Goal: Find specific page/section: Find specific page/section

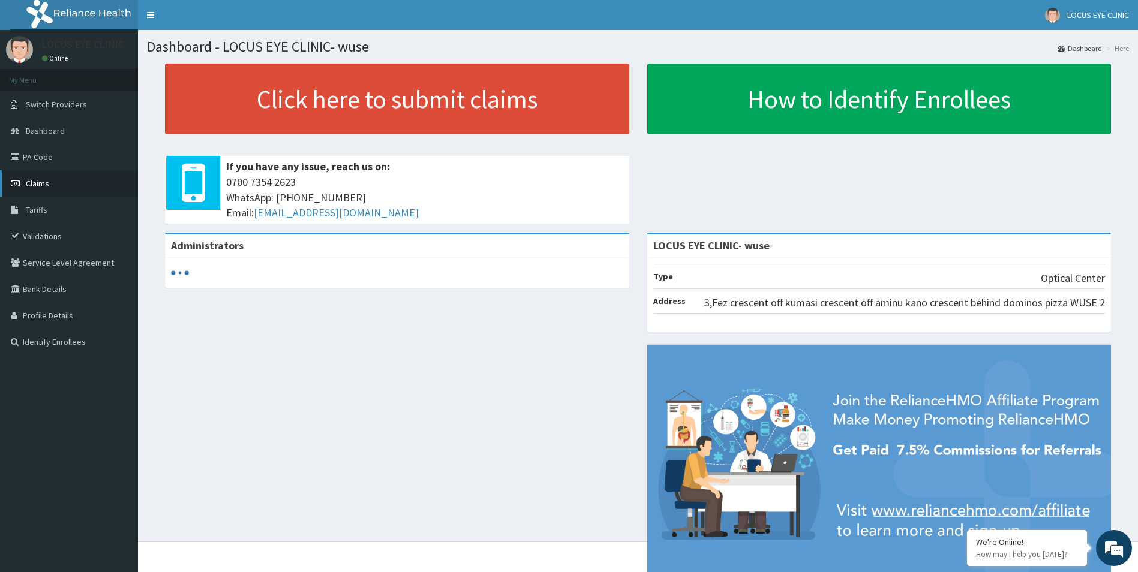
click at [42, 176] on link "Claims" at bounding box center [69, 183] width 138 height 26
click at [47, 159] on link "PA Code" at bounding box center [69, 157] width 138 height 26
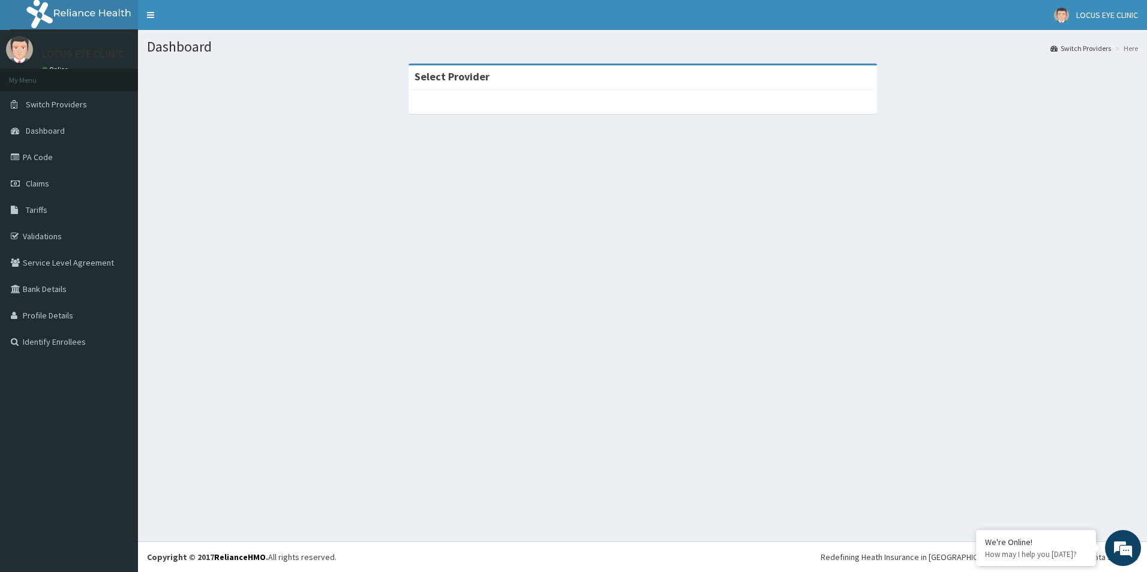
drag, startPoint x: 513, startPoint y: 100, endPoint x: 522, endPoint y: 99, distance: 8.4
click at [522, 99] on div at bounding box center [642, 102] width 468 height 24
drag, startPoint x: 520, startPoint y: 144, endPoint x: 542, endPoint y: 172, distance: 35.4
click at [534, 174] on section "Select Provider" at bounding box center [642, 130] width 1009 height 150
click at [630, 234] on div "Dashboard Switch Providers Here Select Provider" at bounding box center [642, 286] width 1009 height 512
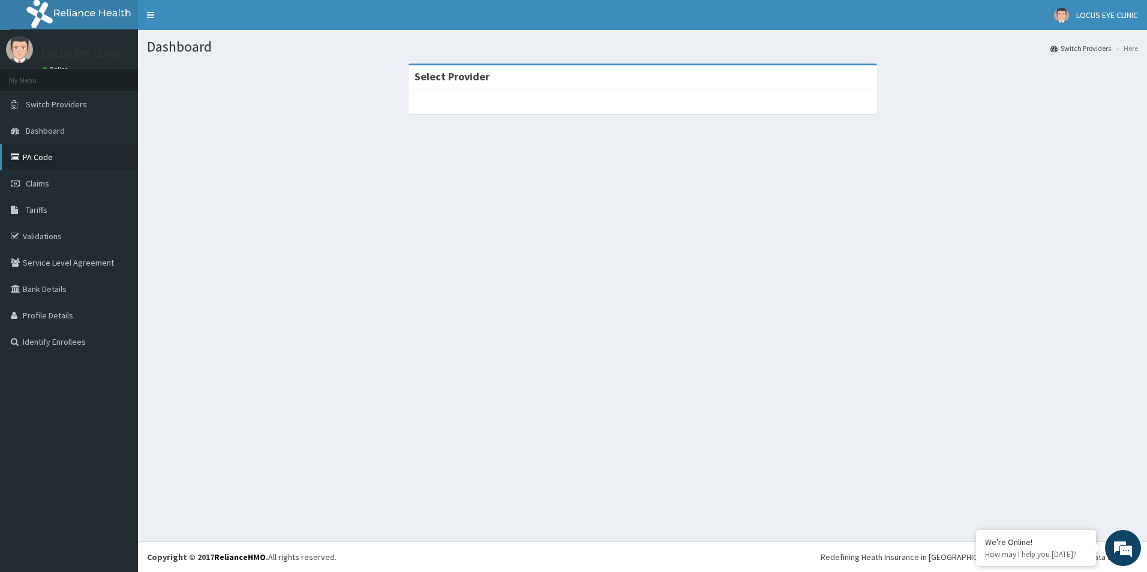
click at [13, 145] on link "PA Code" at bounding box center [69, 157] width 138 height 26
